Goal: Task Accomplishment & Management: Use online tool/utility

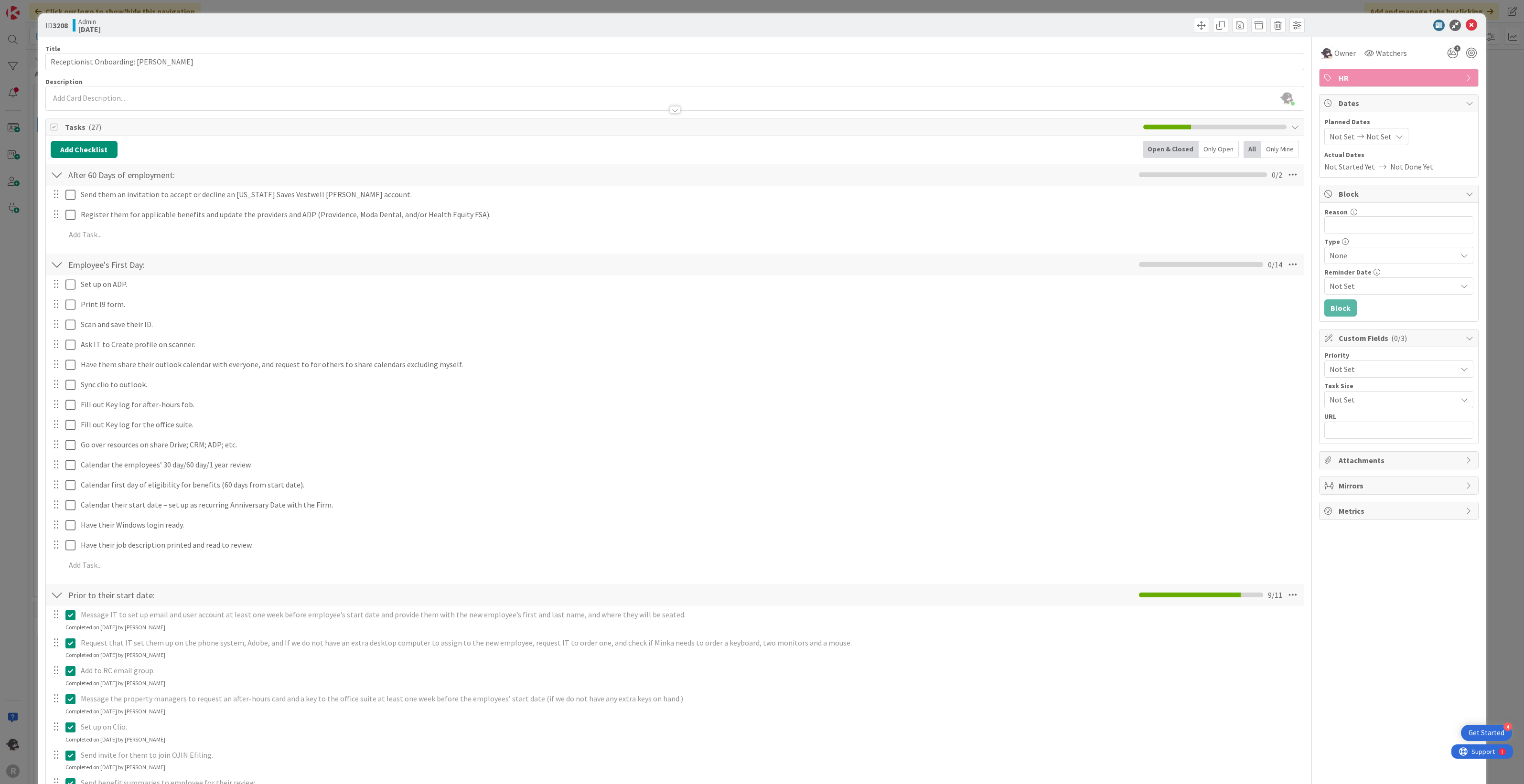
scroll to position [239, 0]
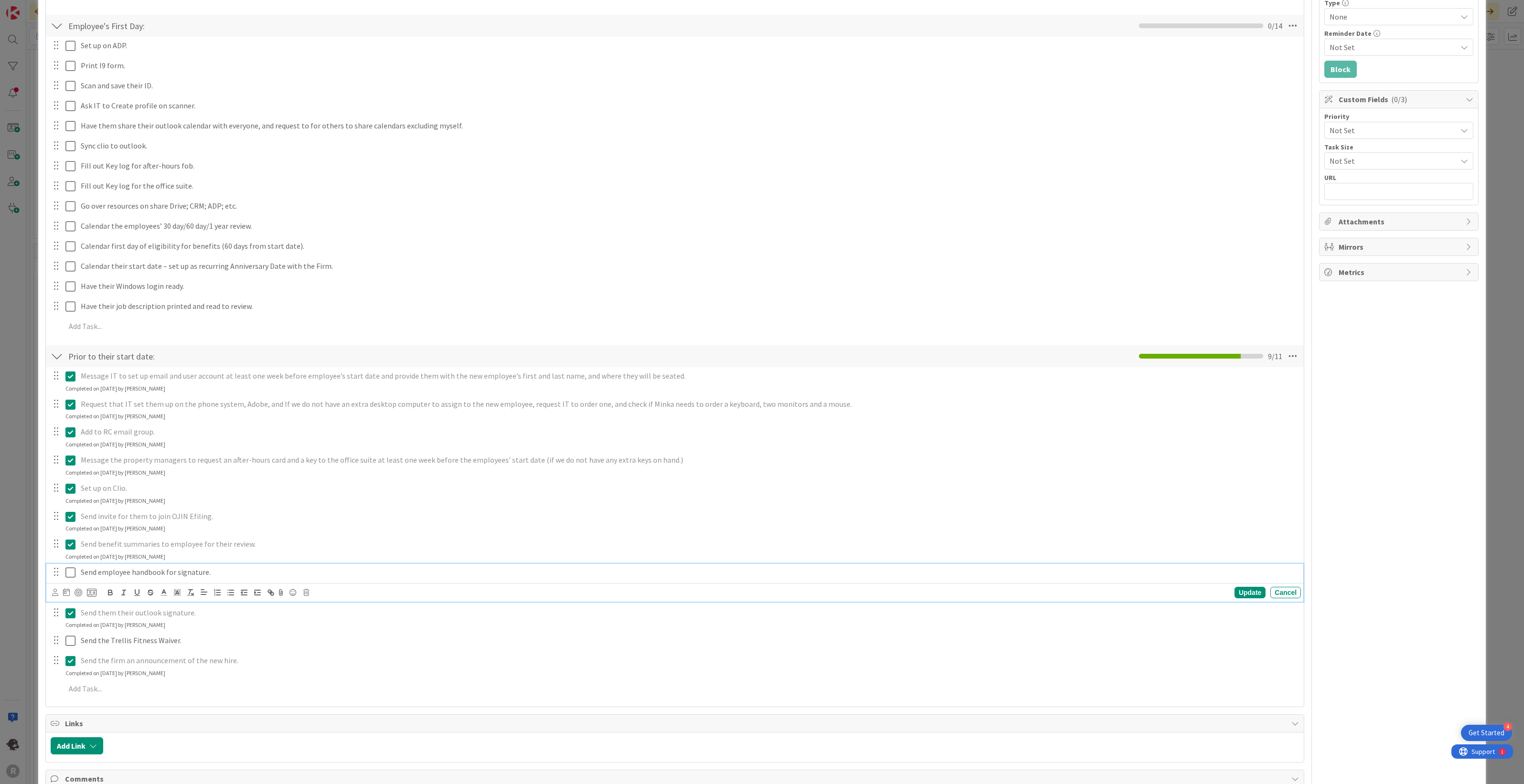
click at [72, 571] on icon at bounding box center [70, 572] width 10 height 11
click at [68, 631] on icon at bounding box center [70, 628] width 10 height 11
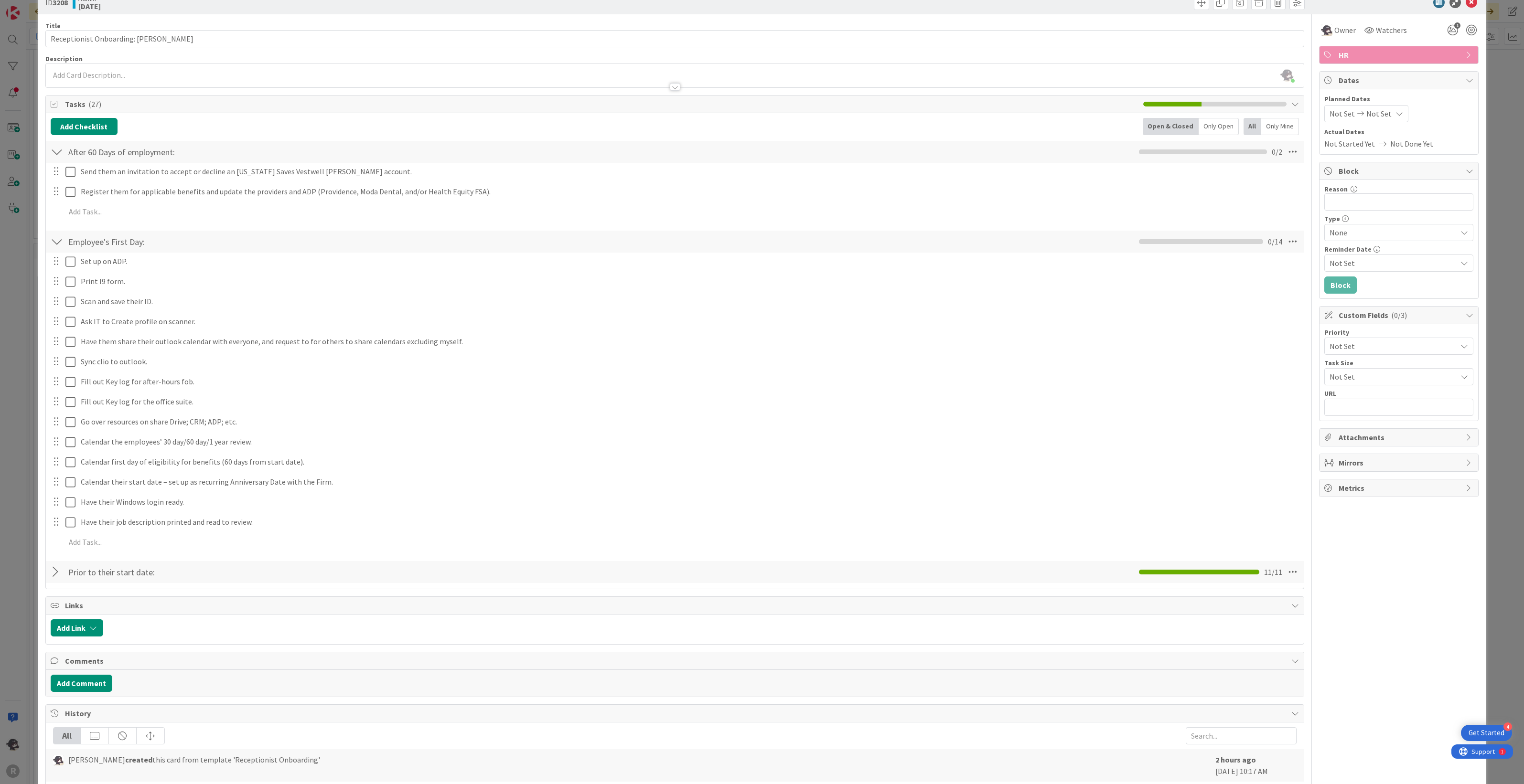
scroll to position [0, 0]
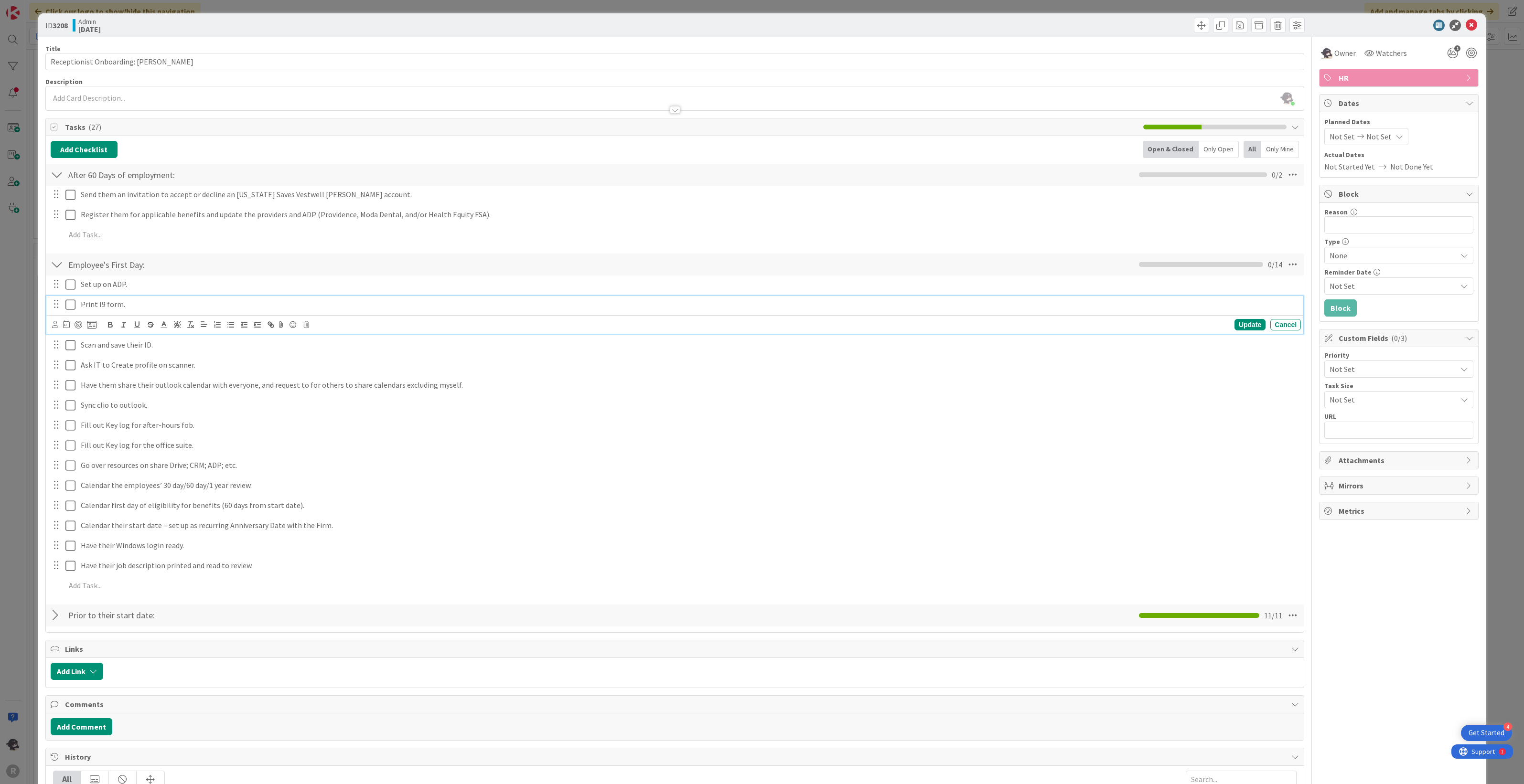
click at [68, 306] on icon at bounding box center [70, 304] width 10 height 11
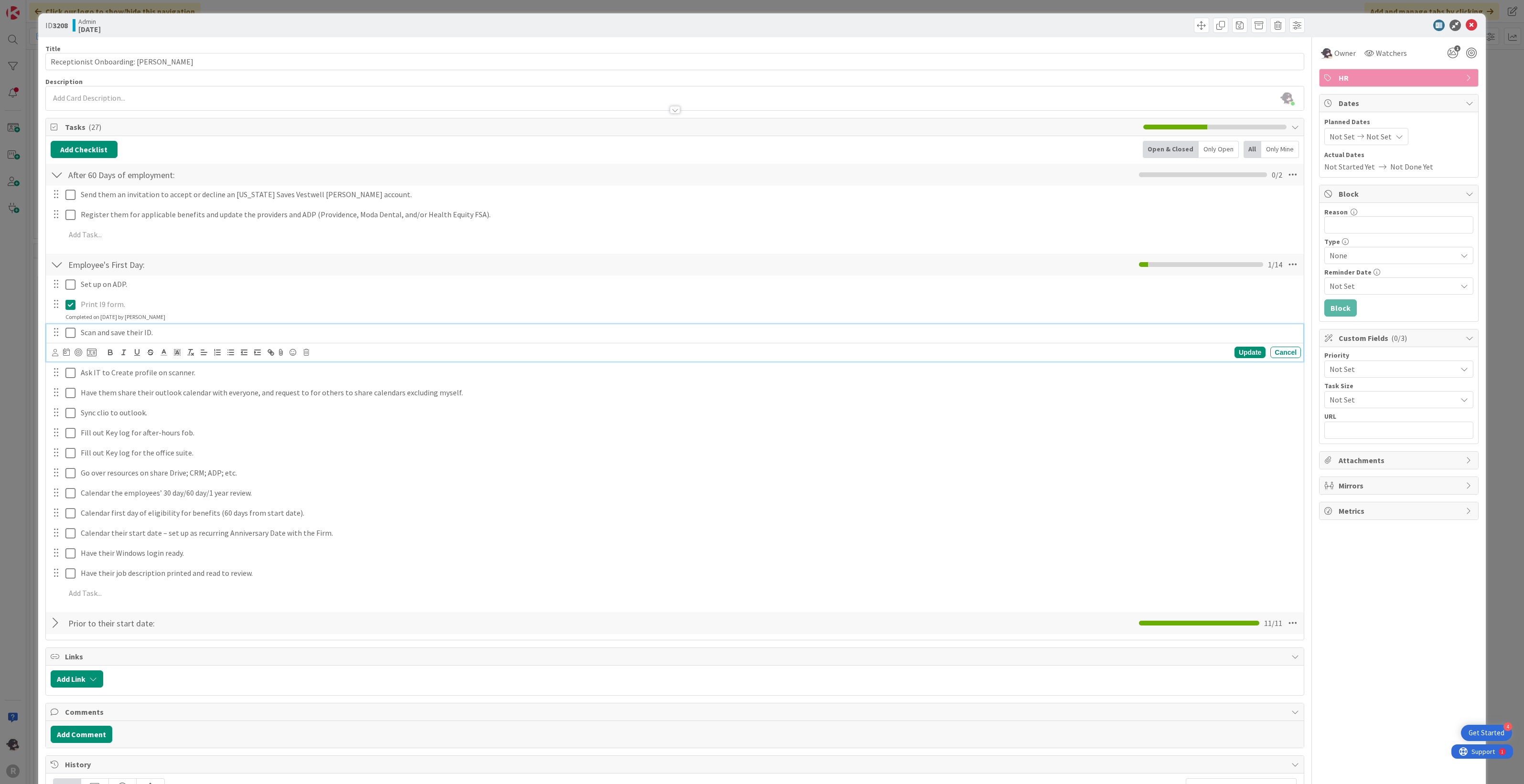
click at [72, 332] on icon at bounding box center [70, 332] width 10 height 11
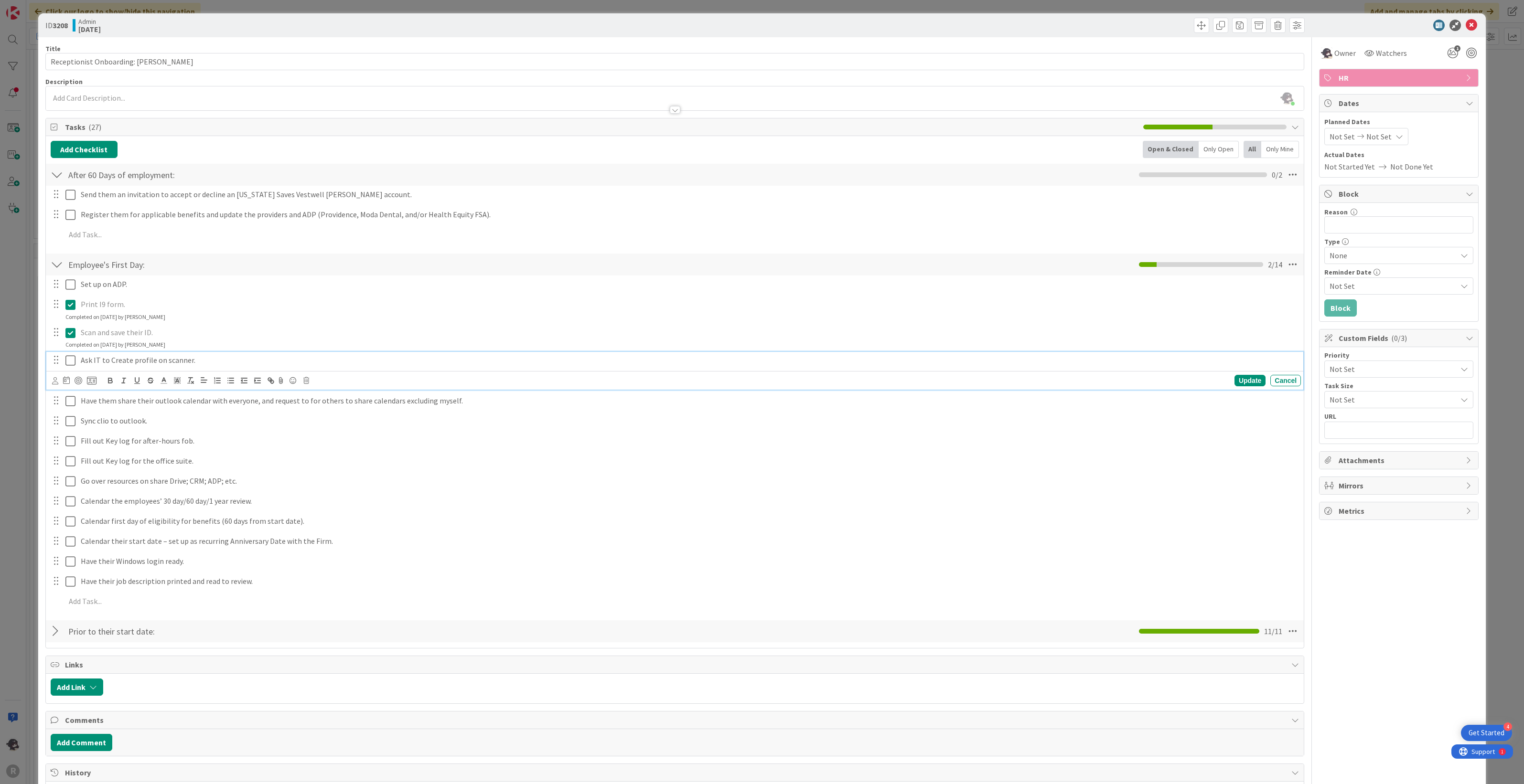
click at [70, 363] on icon at bounding box center [70, 360] width 10 height 11
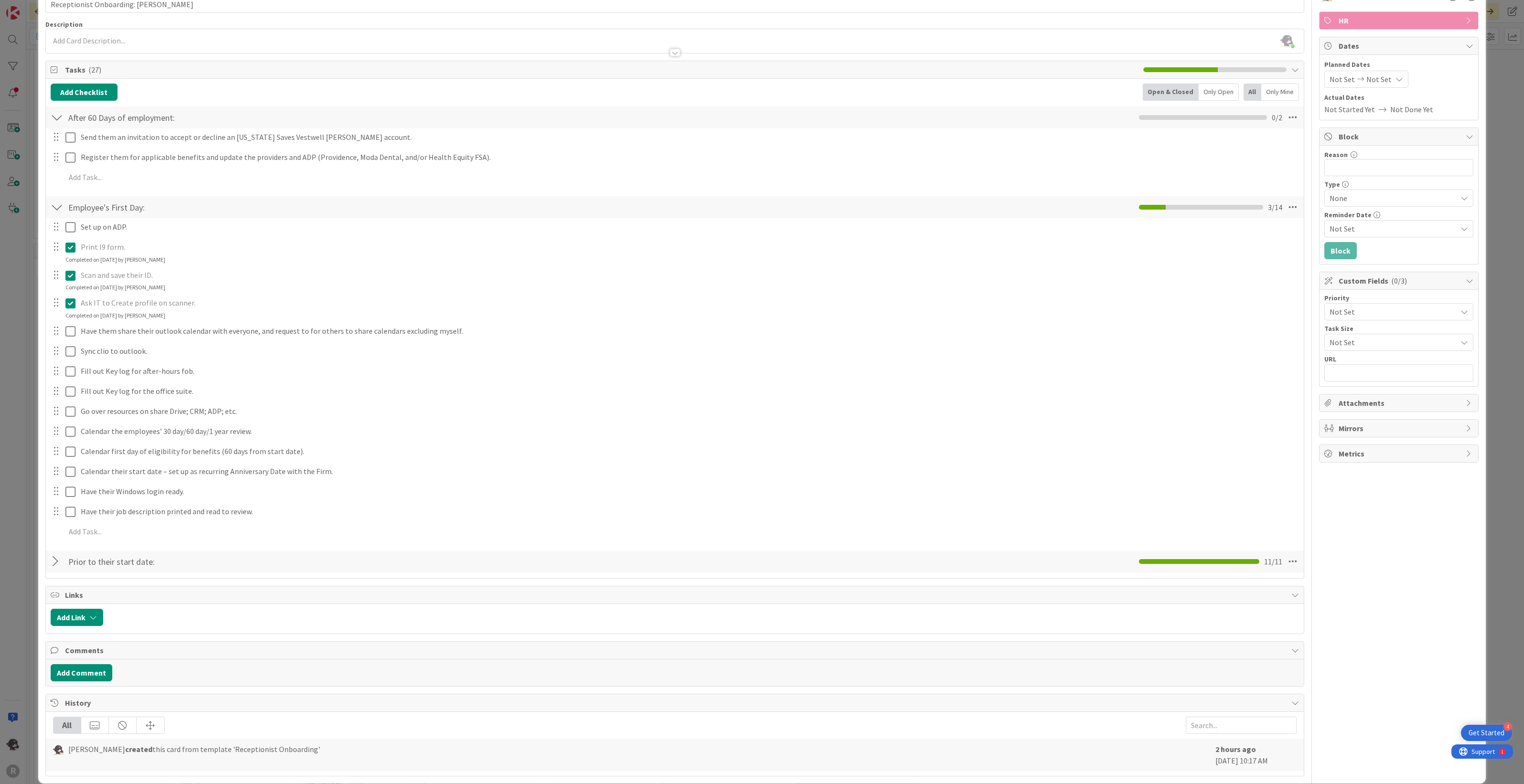
scroll to position [60, 0]
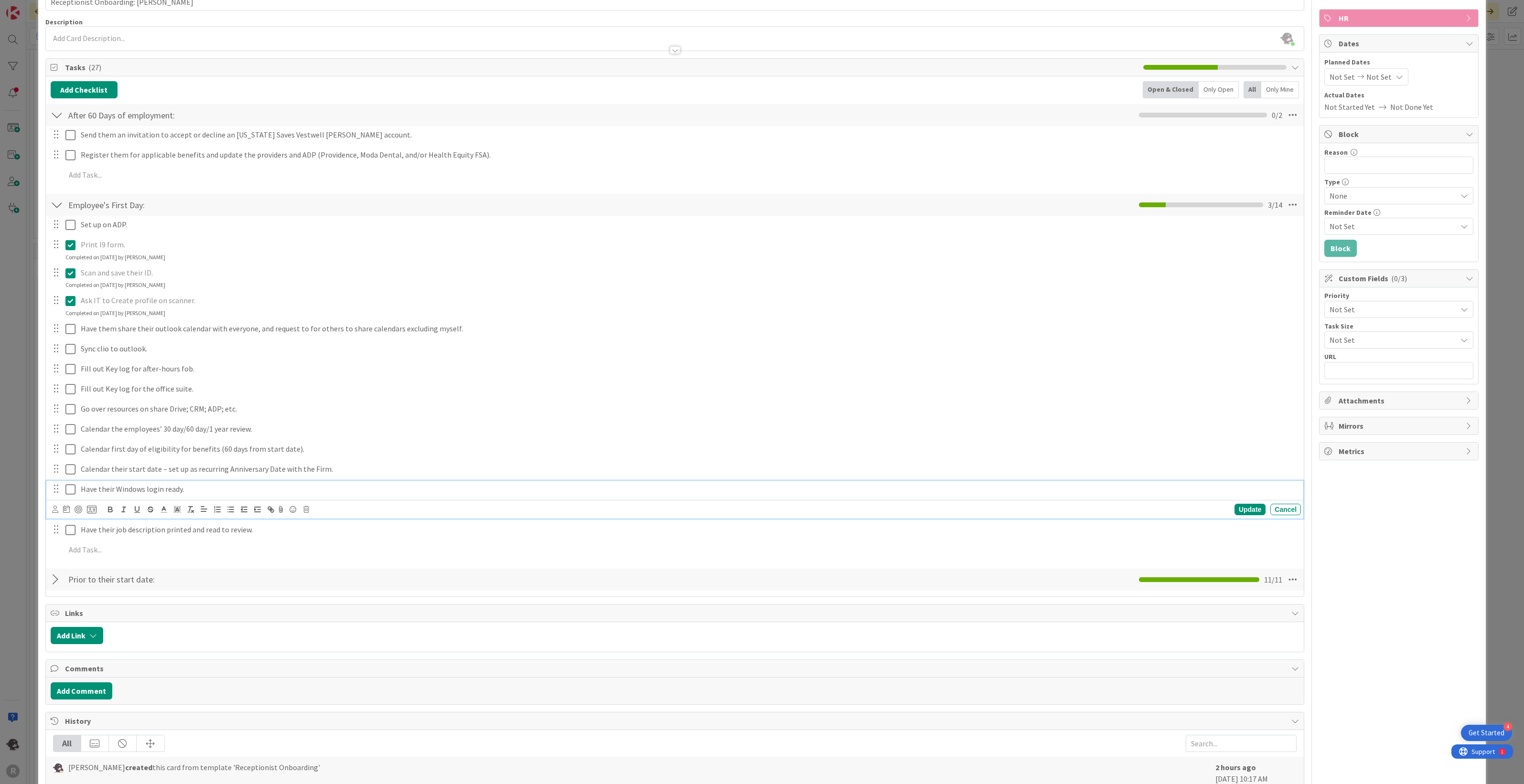
click at [67, 492] on icon at bounding box center [70, 489] width 10 height 11
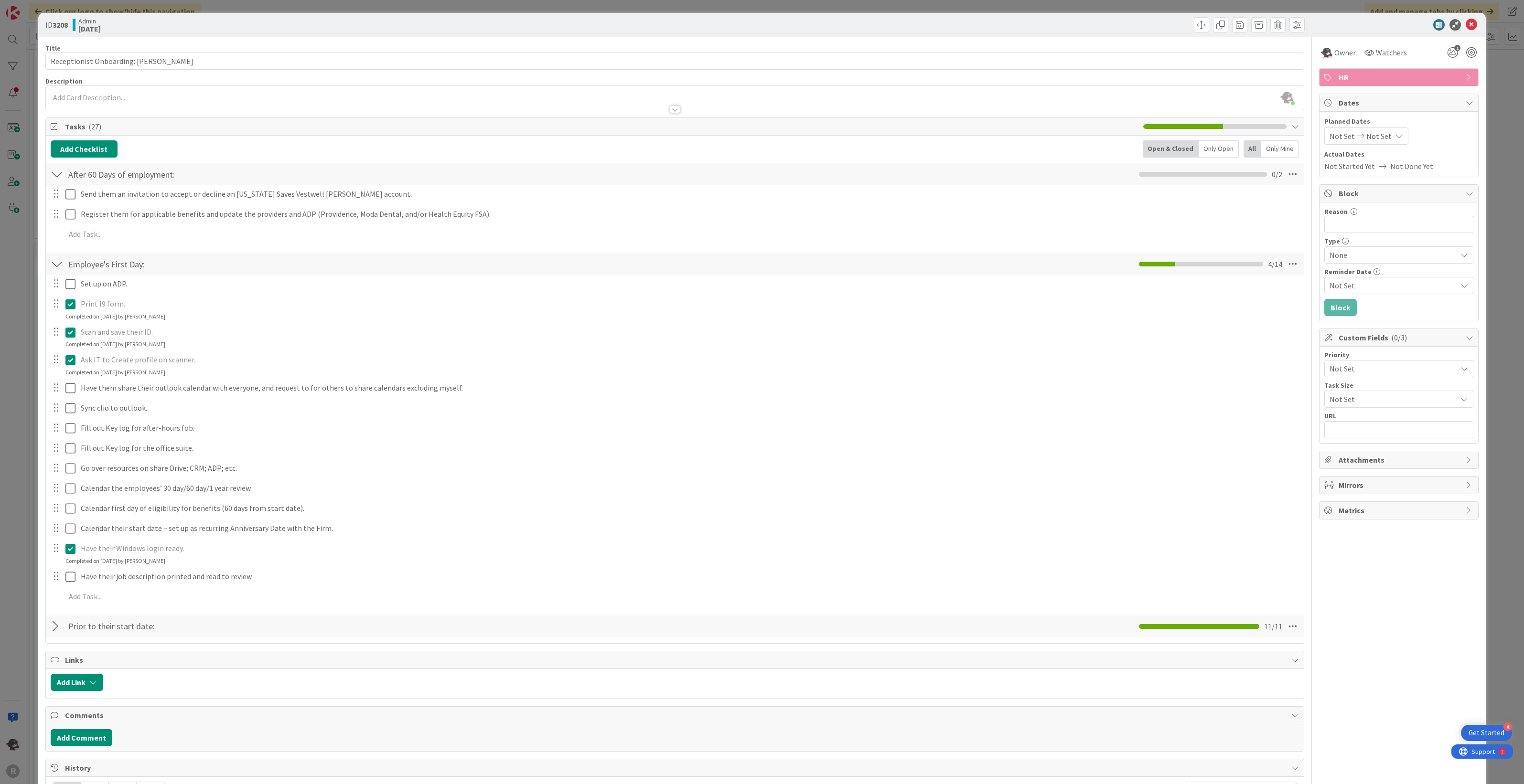
scroll to position [0, 0]
click at [1465, 25] on icon at bounding box center [1471, 25] width 11 height 11
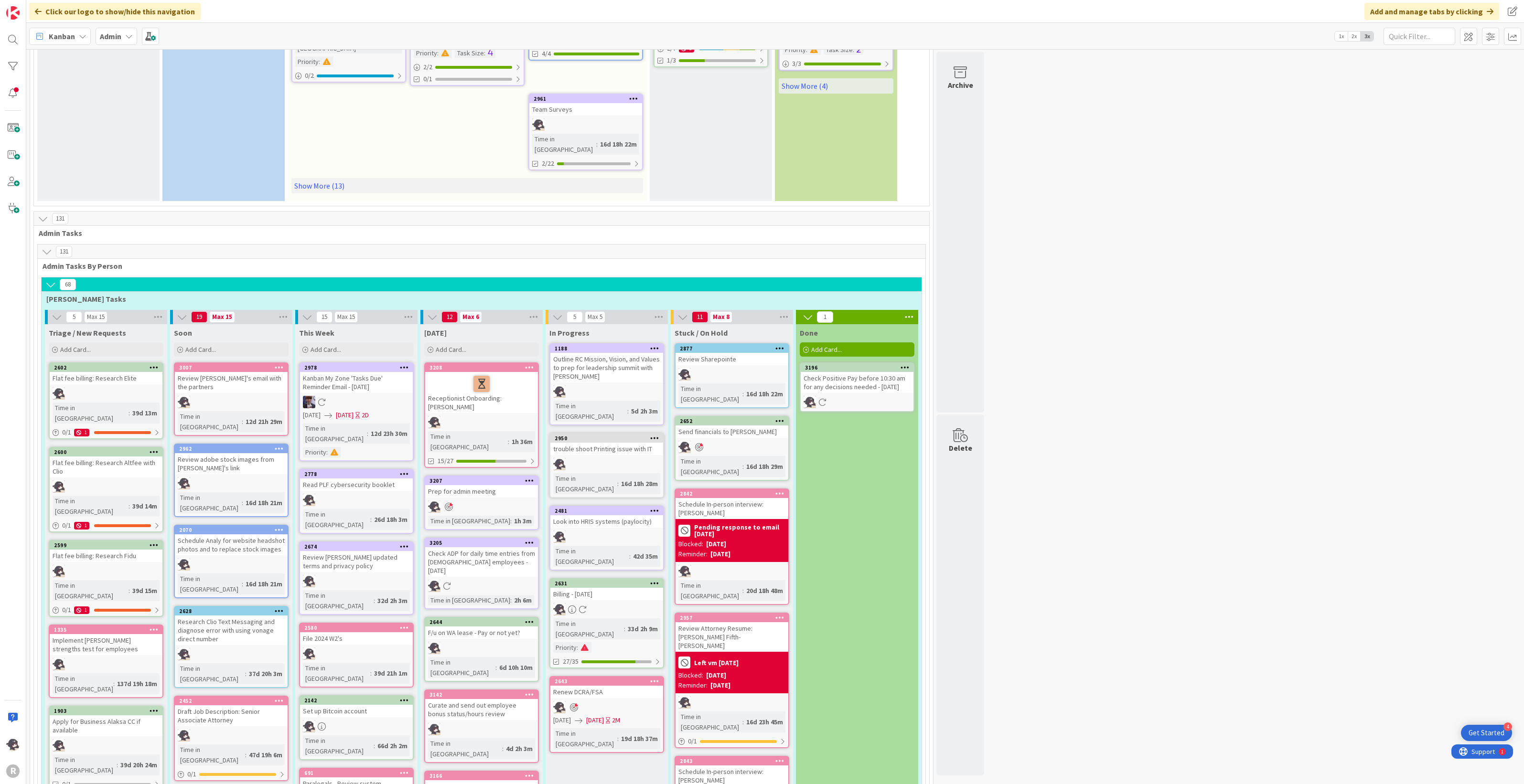
scroll to position [418, 0]
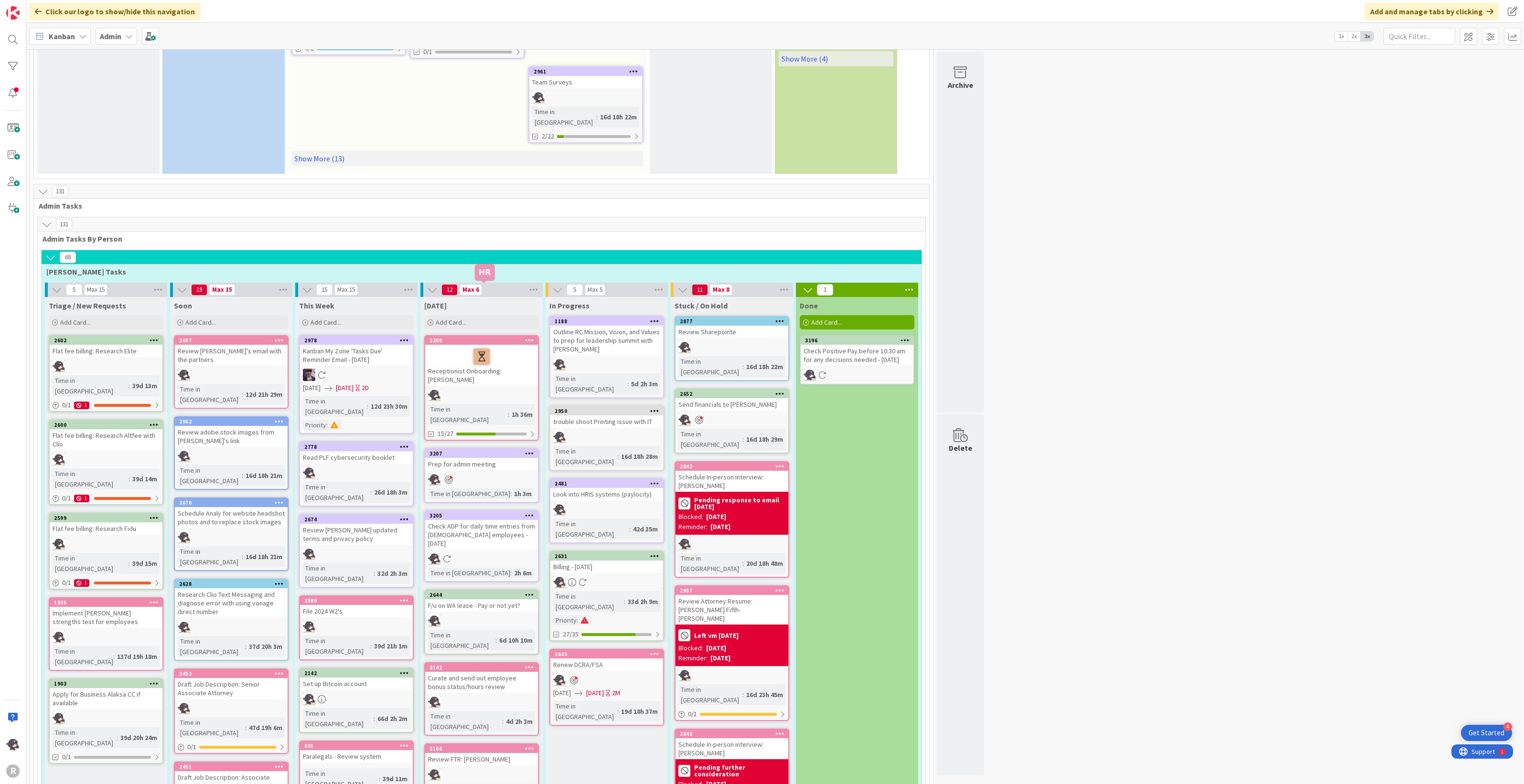
click at [534, 337] on div at bounding box center [529, 340] width 17 height 7
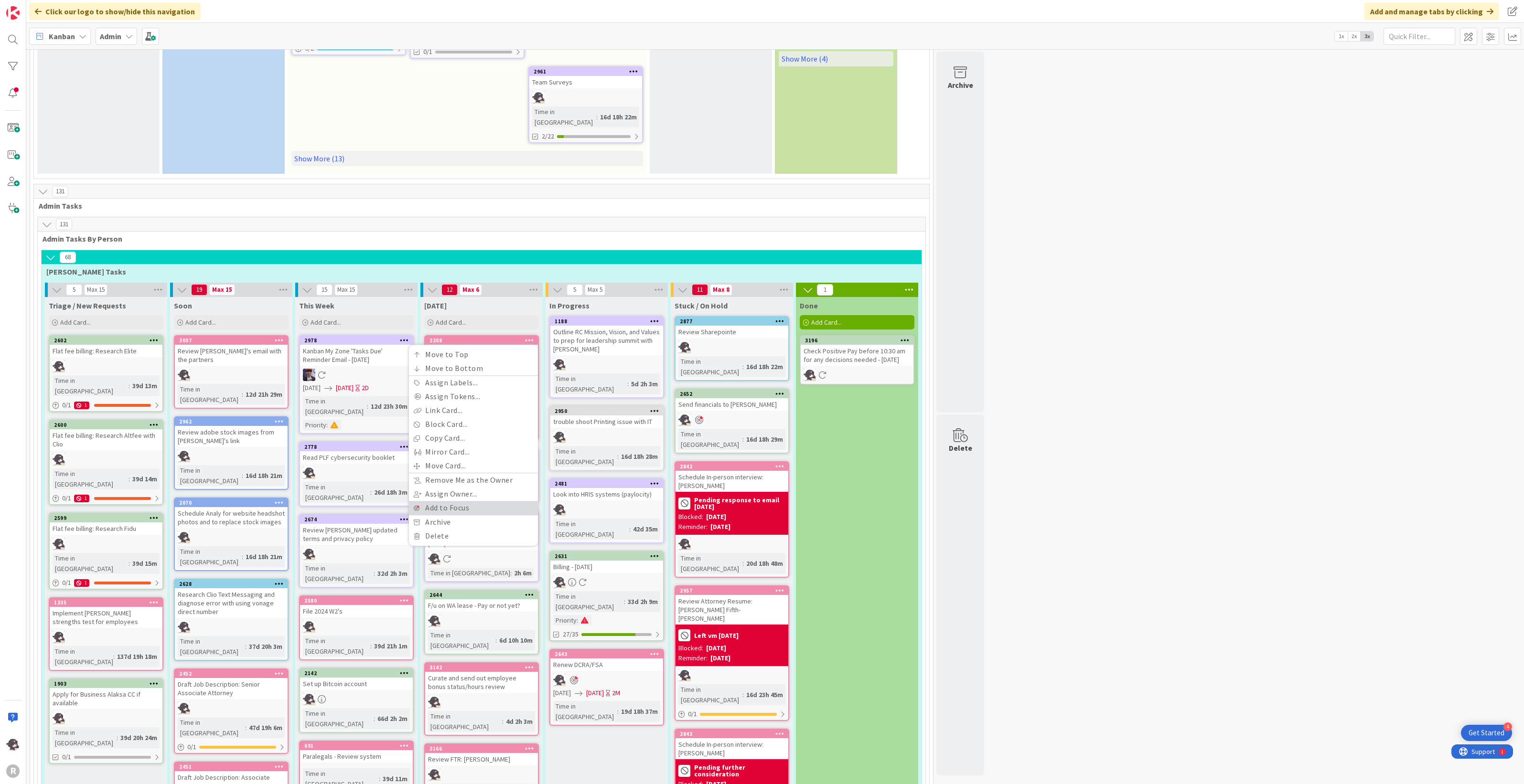
click at [454, 501] on link "Add to Focus" at bounding box center [473, 507] width 129 height 14
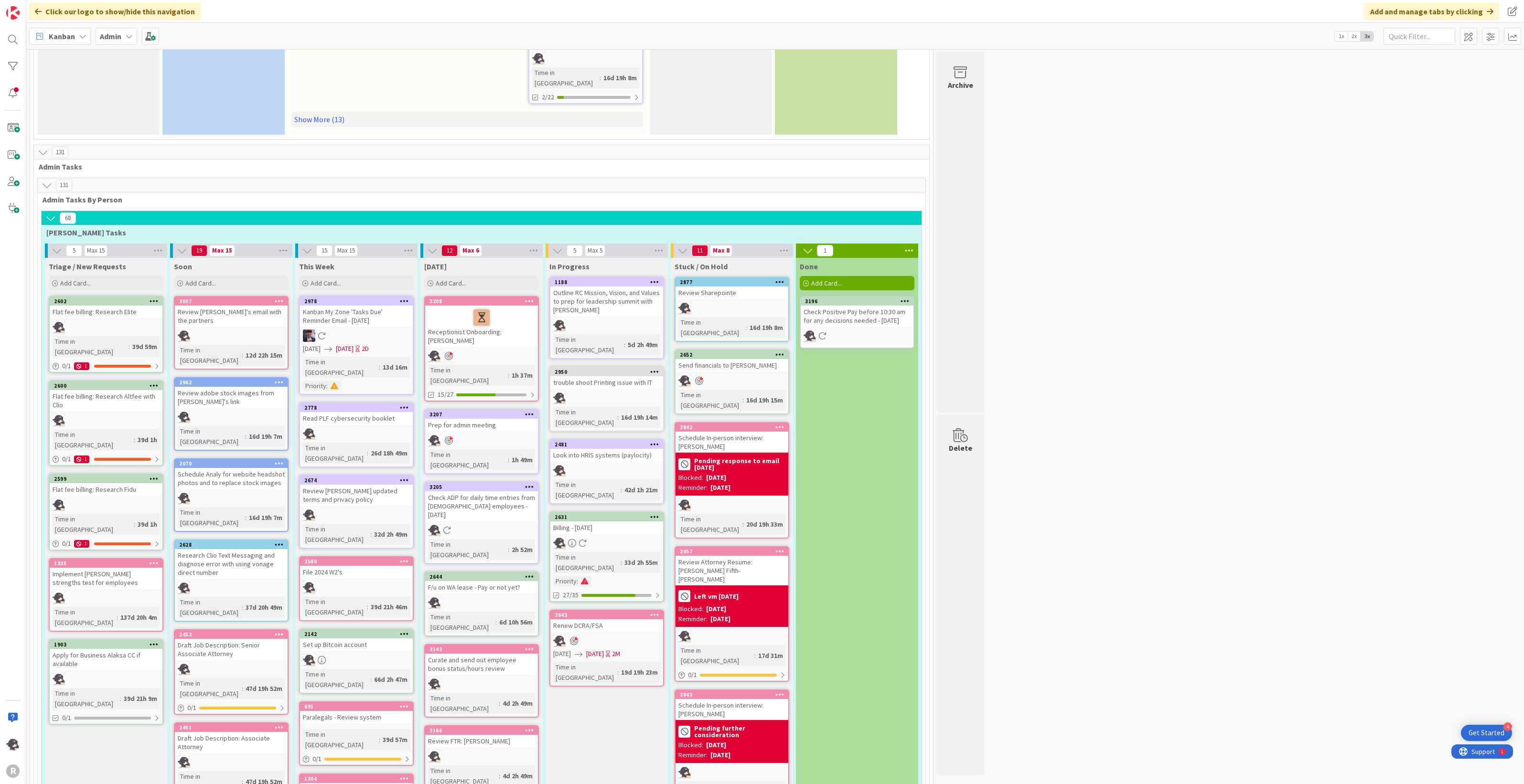
scroll to position [478, 0]
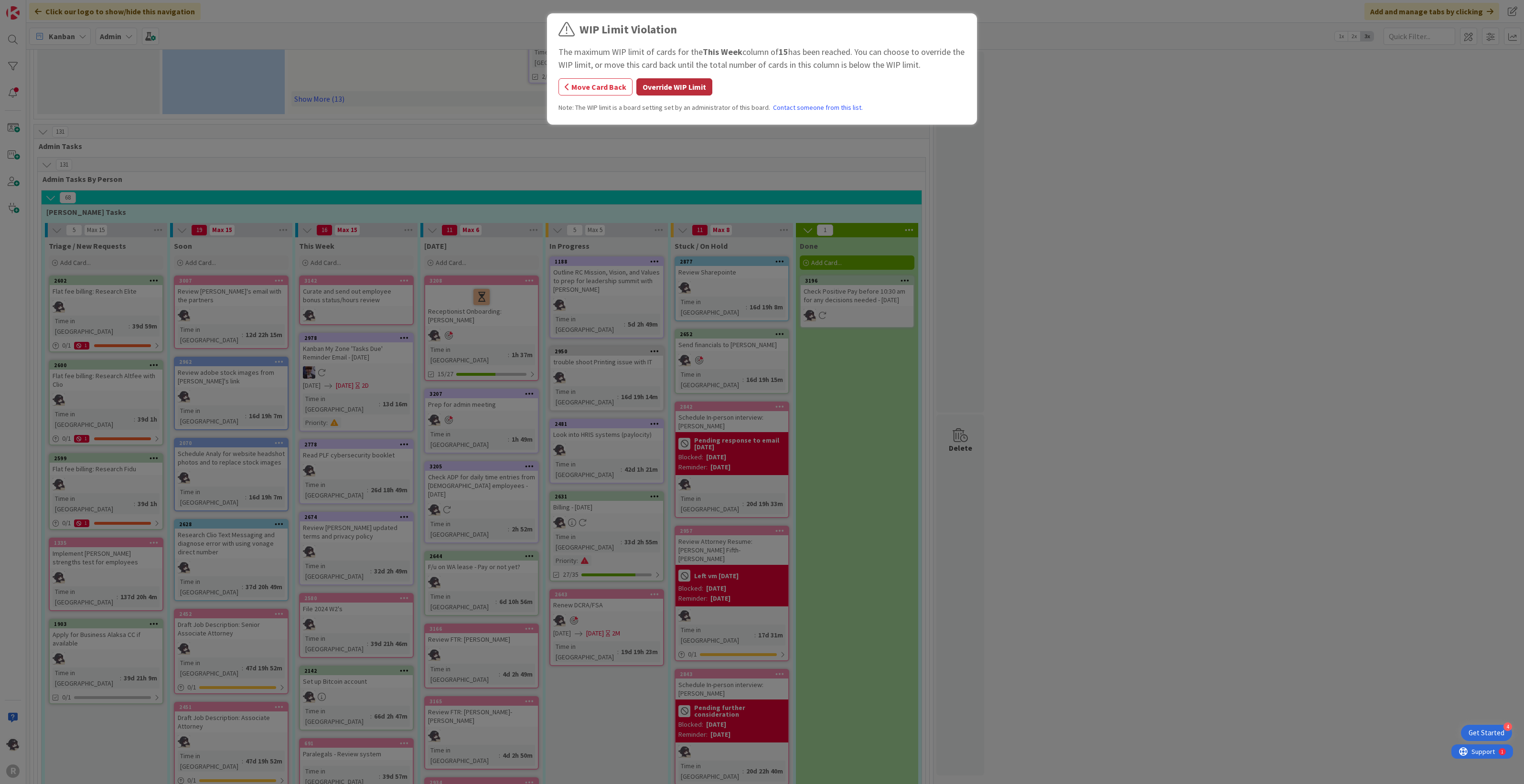
click at [679, 86] on button "Override WIP Limit" at bounding box center [674, 86] width 76 height 17
